Goal: Task Accomplishment & Management: Manage account settings

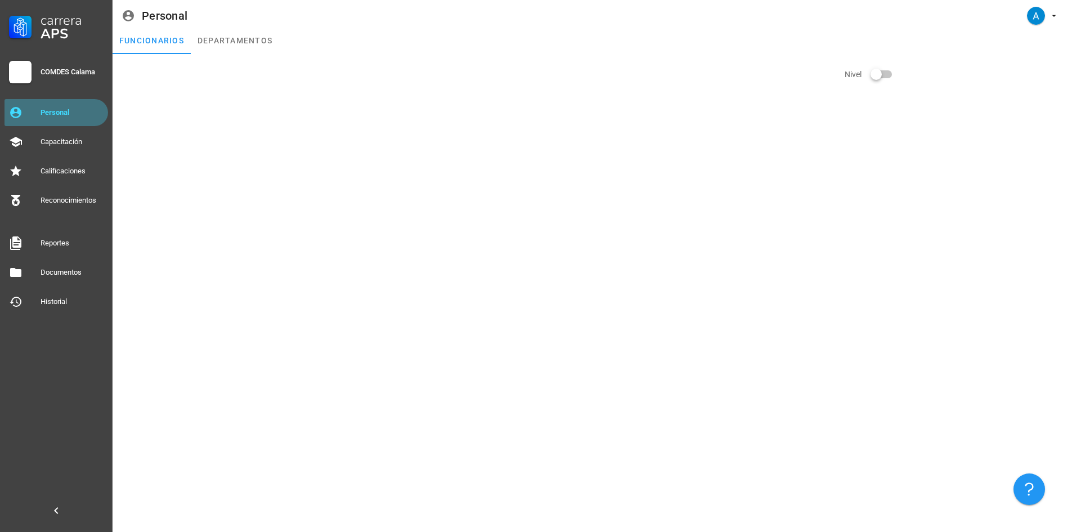
click at [51, 109] on div "Personal" at bounding box center [72, 112] width 63 height 9
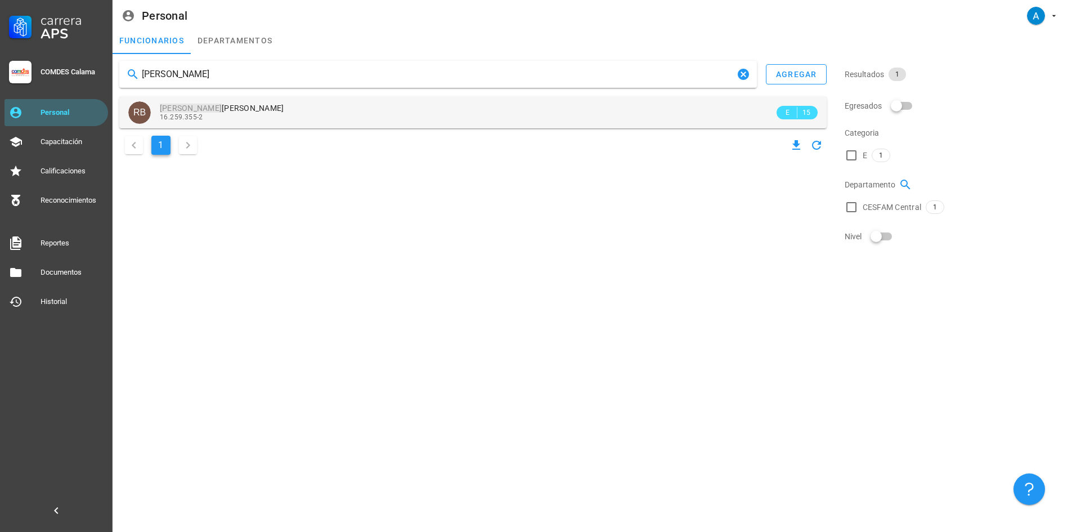
type input "[PERSON_NAME]"
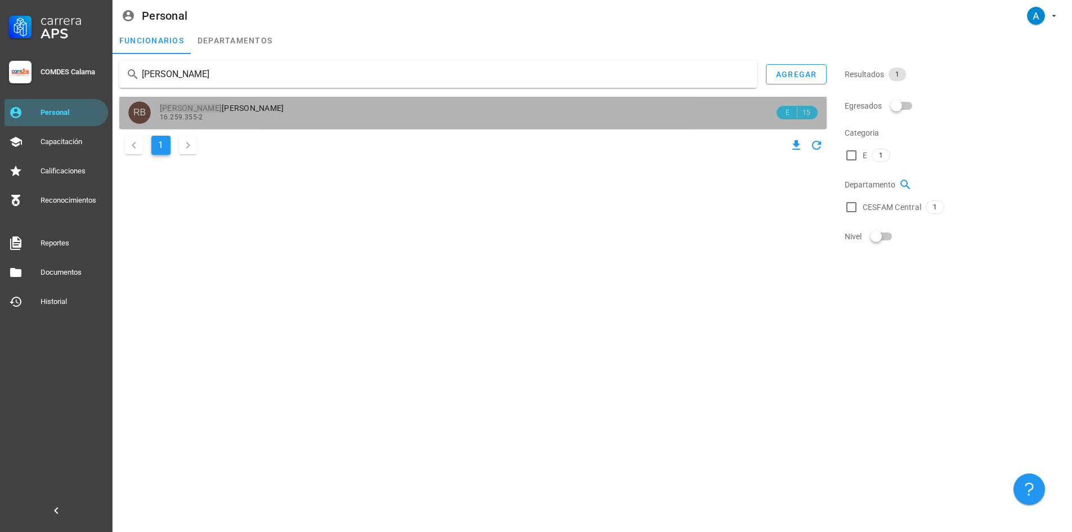
click at [197, 105] on span "[PERSON_NAME]" at bounding box center [222, 108] width 124 height 9
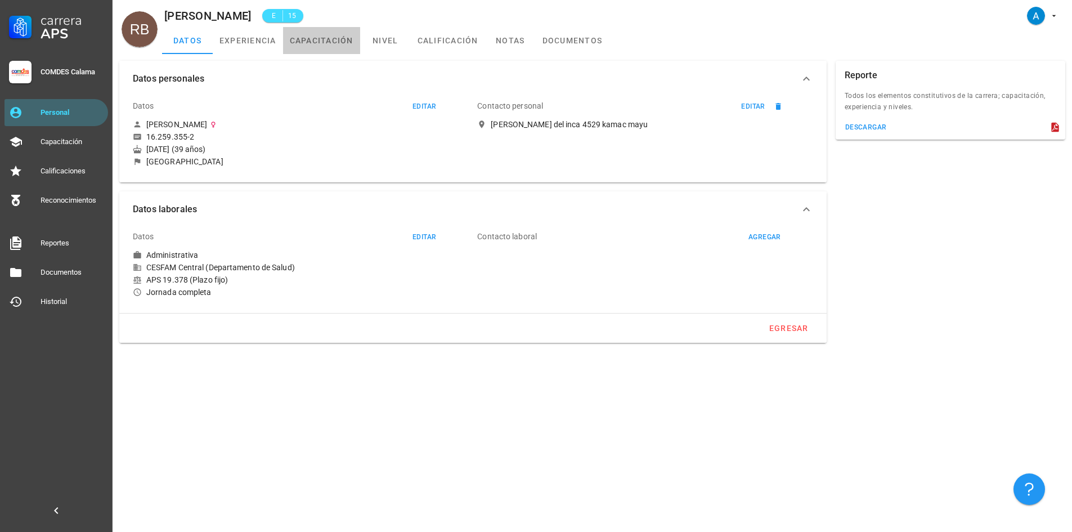
click at [348, 37] on link "capacitación" at bounding box center [321, 40] width 77 height 27
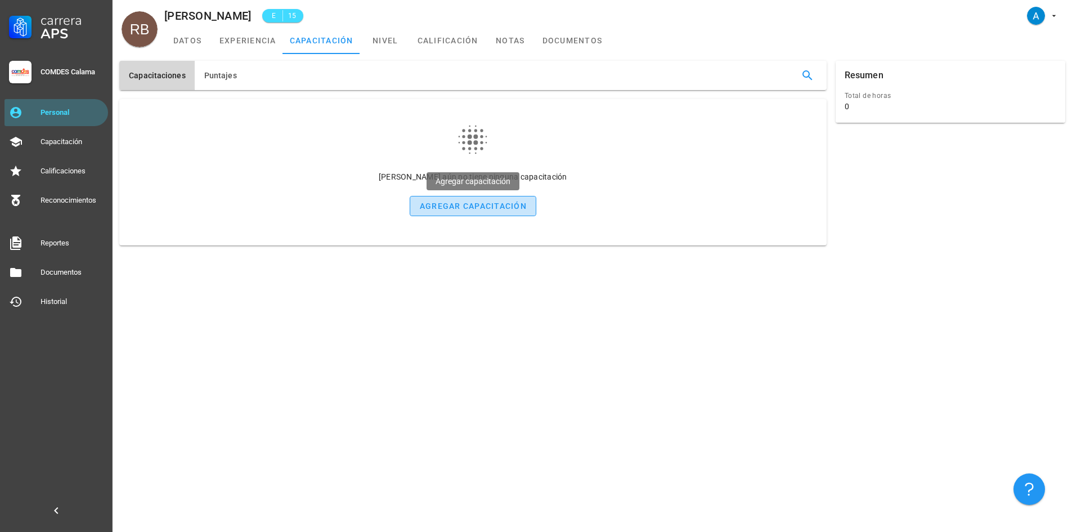
click at [475, 210] on div "agregar capacitación" at bounding box center [472, 205] width 107 height 9
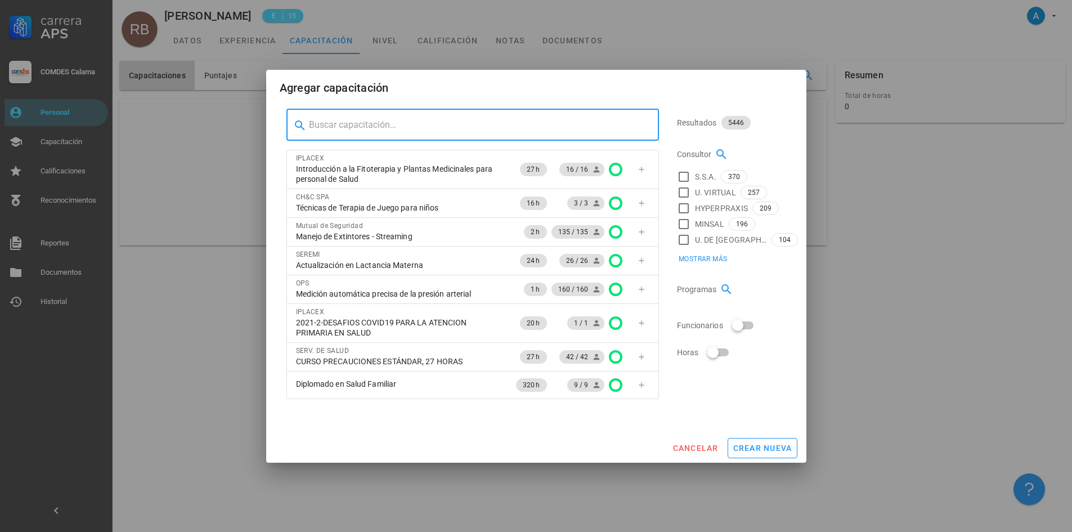
click at [345, 134] on div at bounding box center [479, 125] width 341 height 32
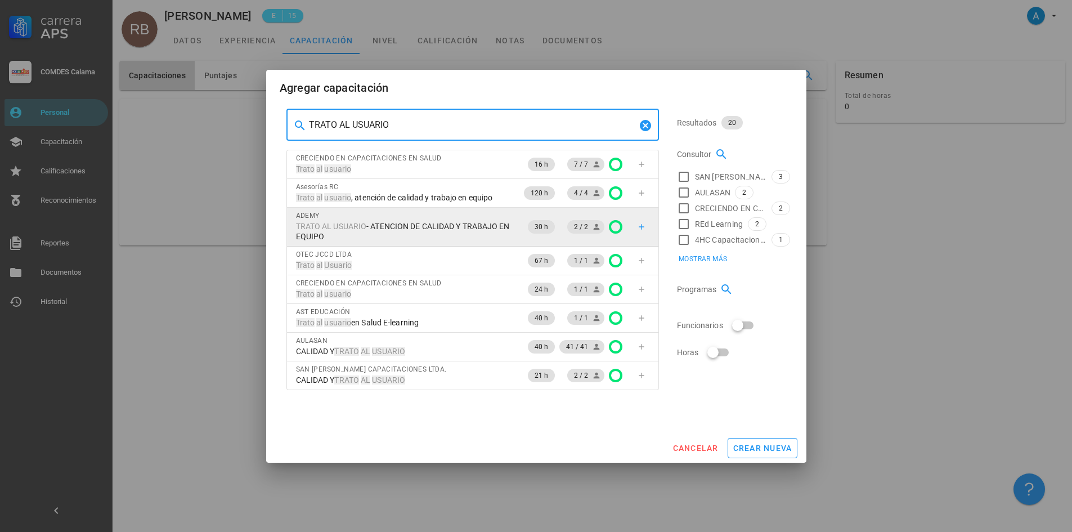
type input "TRATO AL USUARIO"
click at [649, 232] on div at bounding box center [642, 227] width 16 height 16
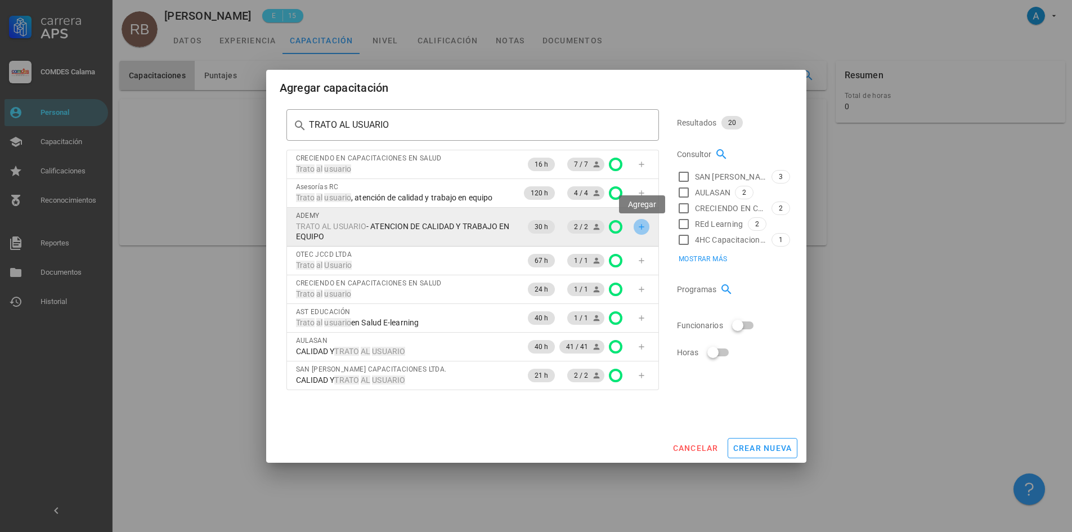
click at [643, 228] on icon "button" at bounding box center [641, 226] width 9 height 9
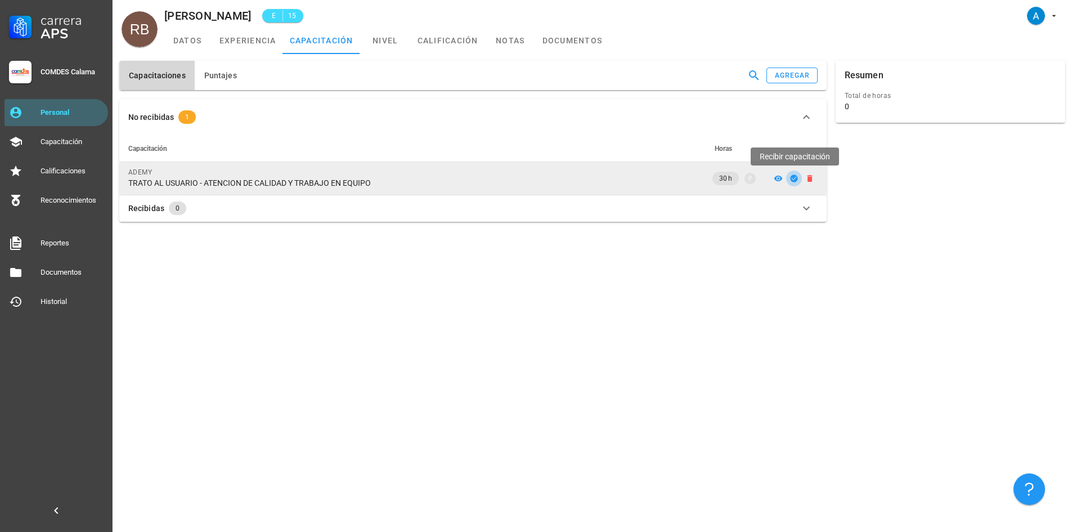
click at [795, 175] on icon "button" at bounding box center [793, 177] width 7 height 7
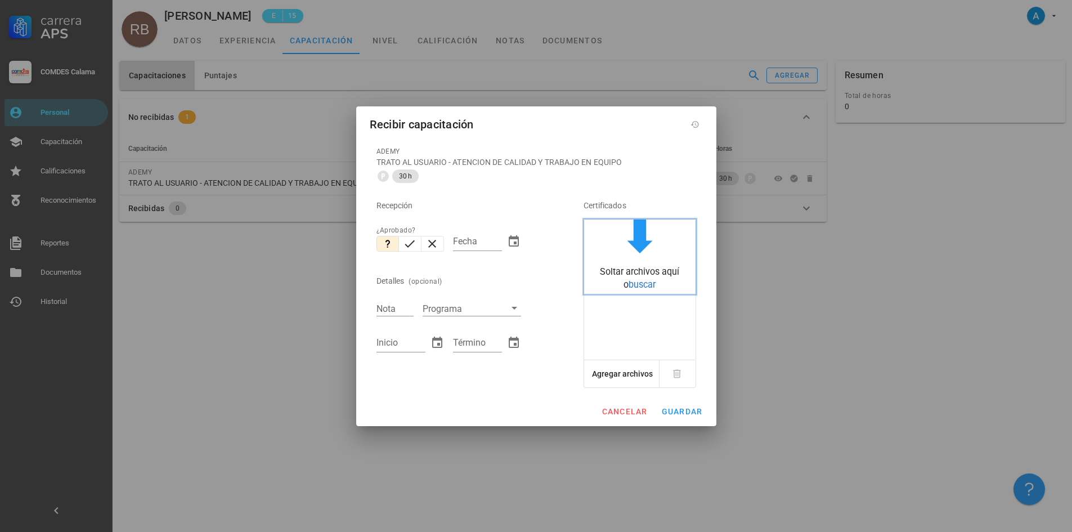
click at [647, 284] on span "buscar" at bounding box center [642, 284] width 27 height 11
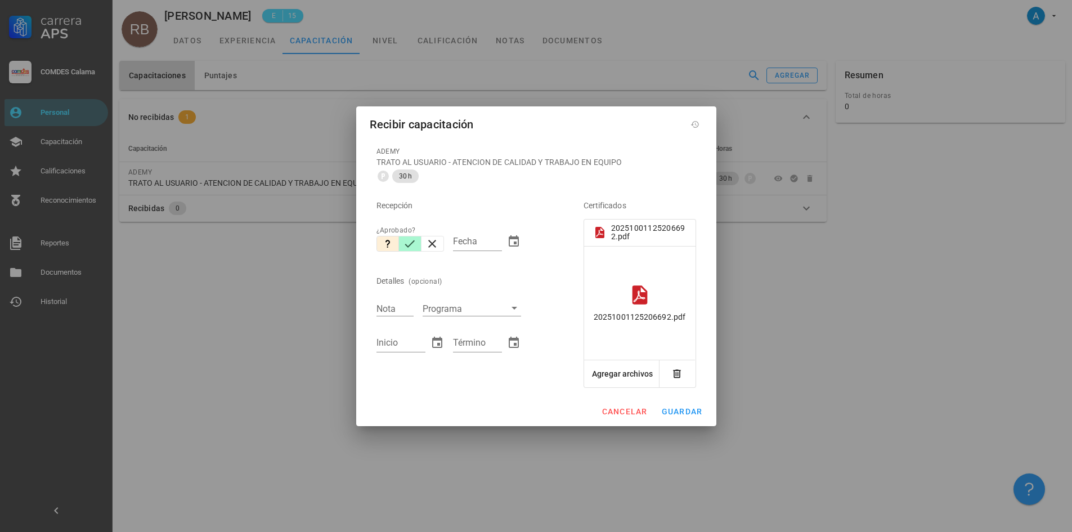
click at [413, 245] on icon "button" at bounding box center [410, 244] width 14 height 14
type input "[DATE]"
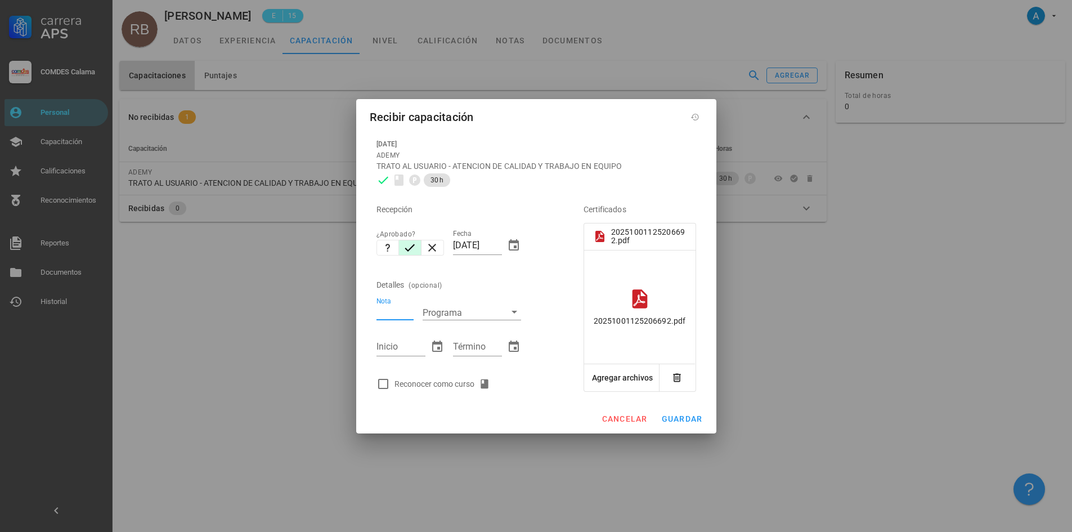
click at [390, 310] on div "Nota" at bounding box center [394, 312] width 37 height 15
type input "6,9"
click at [397, 341] on input "Inicio" at bounding box center [400, 347] width 49 height 18
type input "[DATE]"
click at [488, 343] on input "Término" at bounding box center [477, 347] width 49 height 18
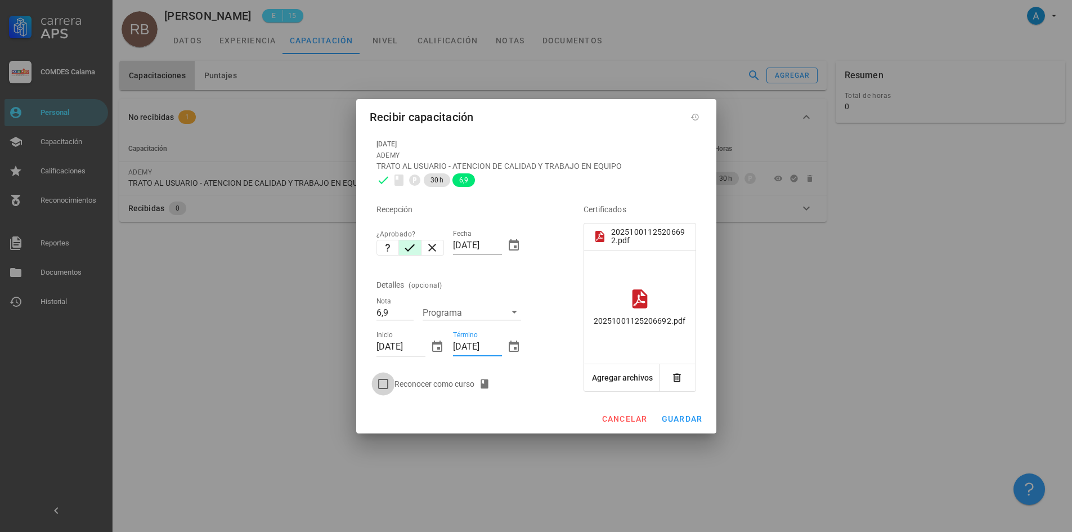
type input "[DATE]"
click at [381, 389] on div at bounding box center [383, 383] width 19 height 19
checkbox input "true"
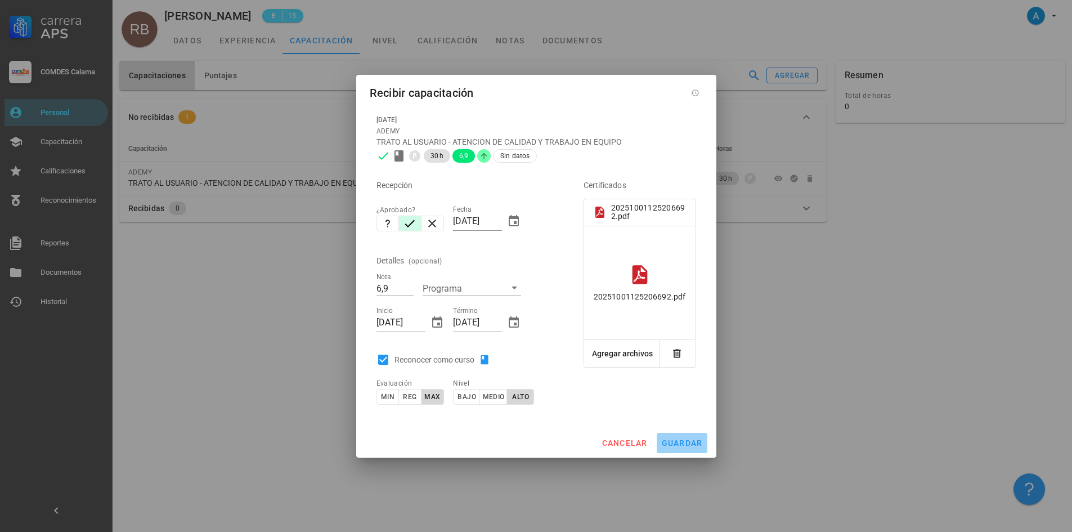
click at [677, 446] on span "guardar" at bounding box center [682, 442] width 42 height 9
click at [631, 303] on div "20251001125206692.pdf" at bounding box center [639, 283] width 111 height 114
click at [683, 351] on circle "Cancelar" at bounding box center [683, 352] width 9 height 9
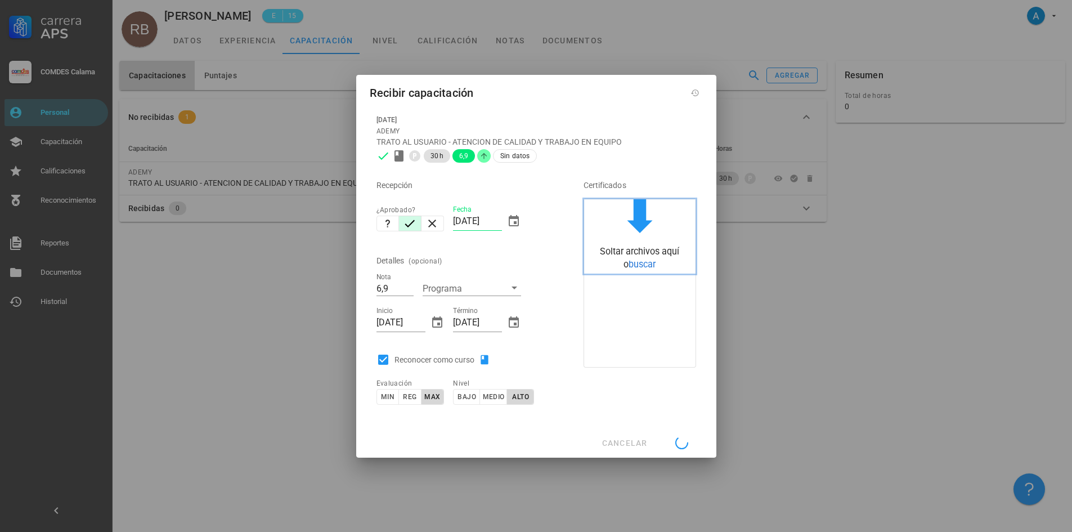
click at [648, 265] on span "buscar" at bounding box center [642, 264] width 27 height 11
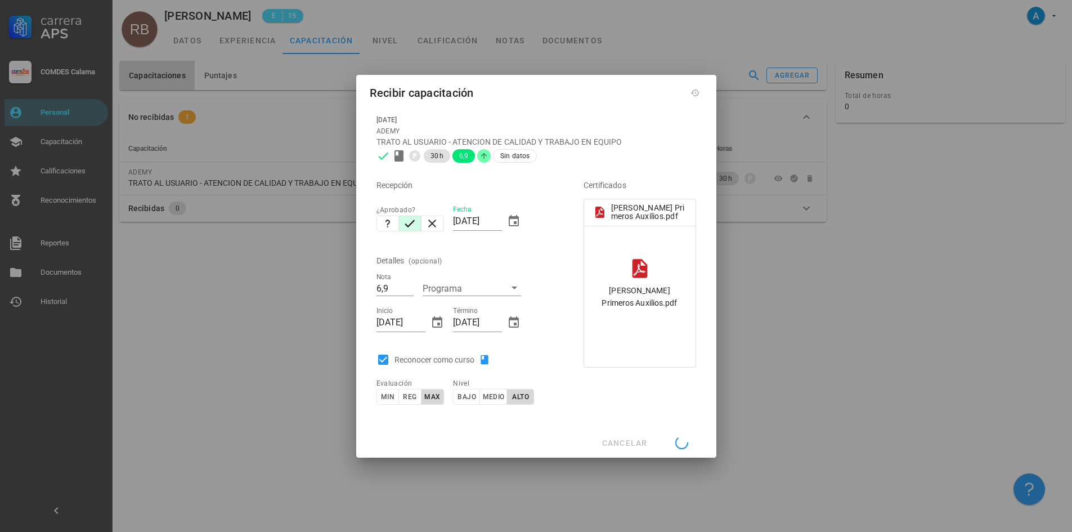
click at [647, 344] on div "[PERSON_NAME] Primeros Auxilios.pdf Soltar archivos aquí o buscar [PERSON_NAME]…" at bounding box center [639, 283] width 113 height 169
click at [649, 297] on div "[PERSON_NAME] Primeros Auxilios.pdf" at bounding box center [639, 296] width 93 height 25
click at [626, 441] on div "cancelar guardar" at bounding box center [536, 442] width 360 height 29
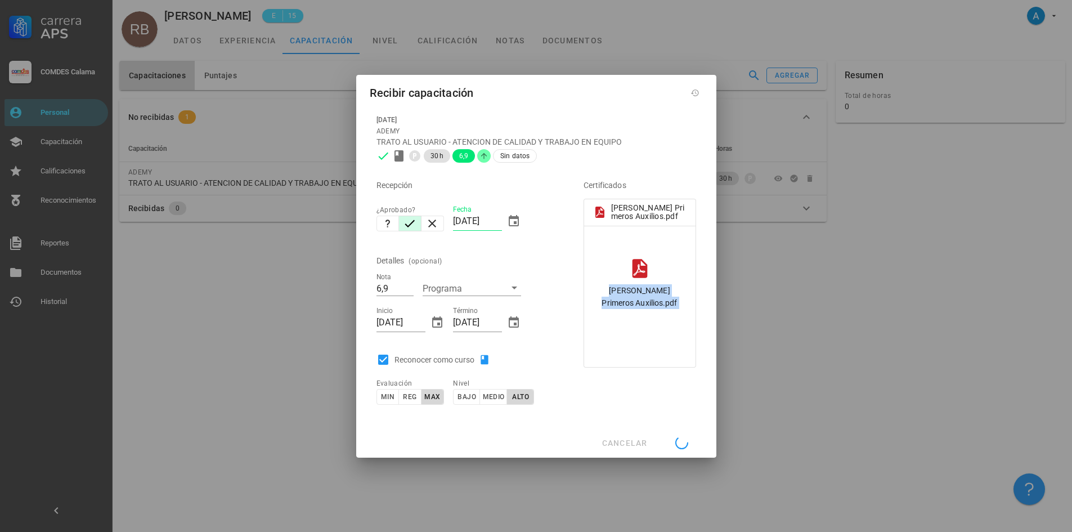
click at [636, 293] on div "[PERSON_NAME] Primeros Auxilios.pdf" at bounding box center [639, 296] width 93 height 25
drag, startPoint x: 636, startPoint y: 293, endPoint x: 629, endPoint y: 329, distance: 36.7
click at [629, 329] on div "[PERSON_NAME] Primeros Auxilios.pdf" at bounding box center [639, 283] width 111 height 114
click at [634, 436] on div "cancelar guardar" at bounding box center [536, 442] width 360 height 29
click at [658, 366] on div "[PERSON_NAME] Primeros Auxilios.pdf Soltar archivos aquí o buscar [PERSON_NAME]…" at bounding box center [639, 283] width 113 height 169
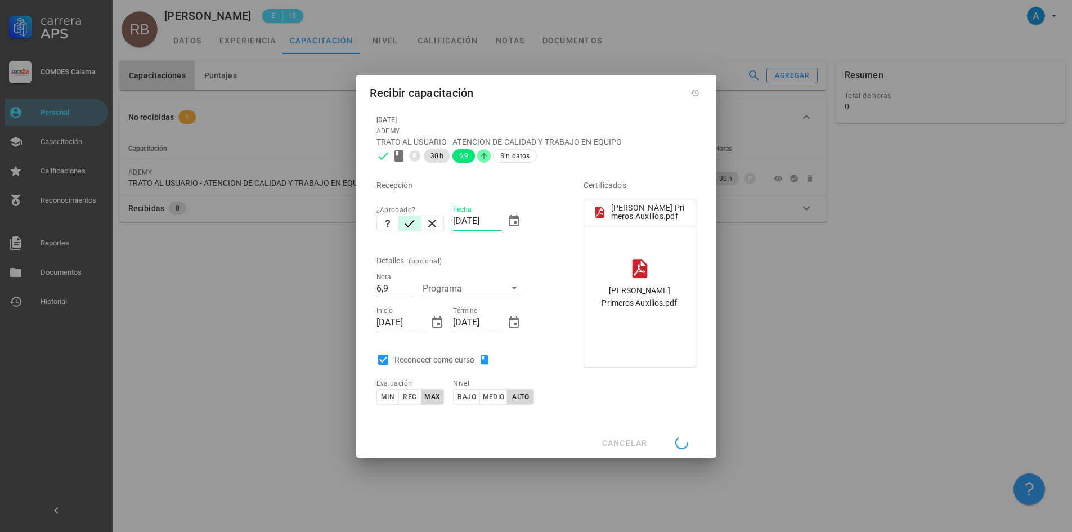
click at [778, 279] on div at bounding box center [536, 266] width 1072 height 532
click at [643, 408] on div "Certificados [PERSON_NAME] Primeros Auxilios.pdf Soltar archivos aquí o buscar …" at bounding box center [628, 293] width 144 height 252
